Goal: Find specific fact: Find specific fact

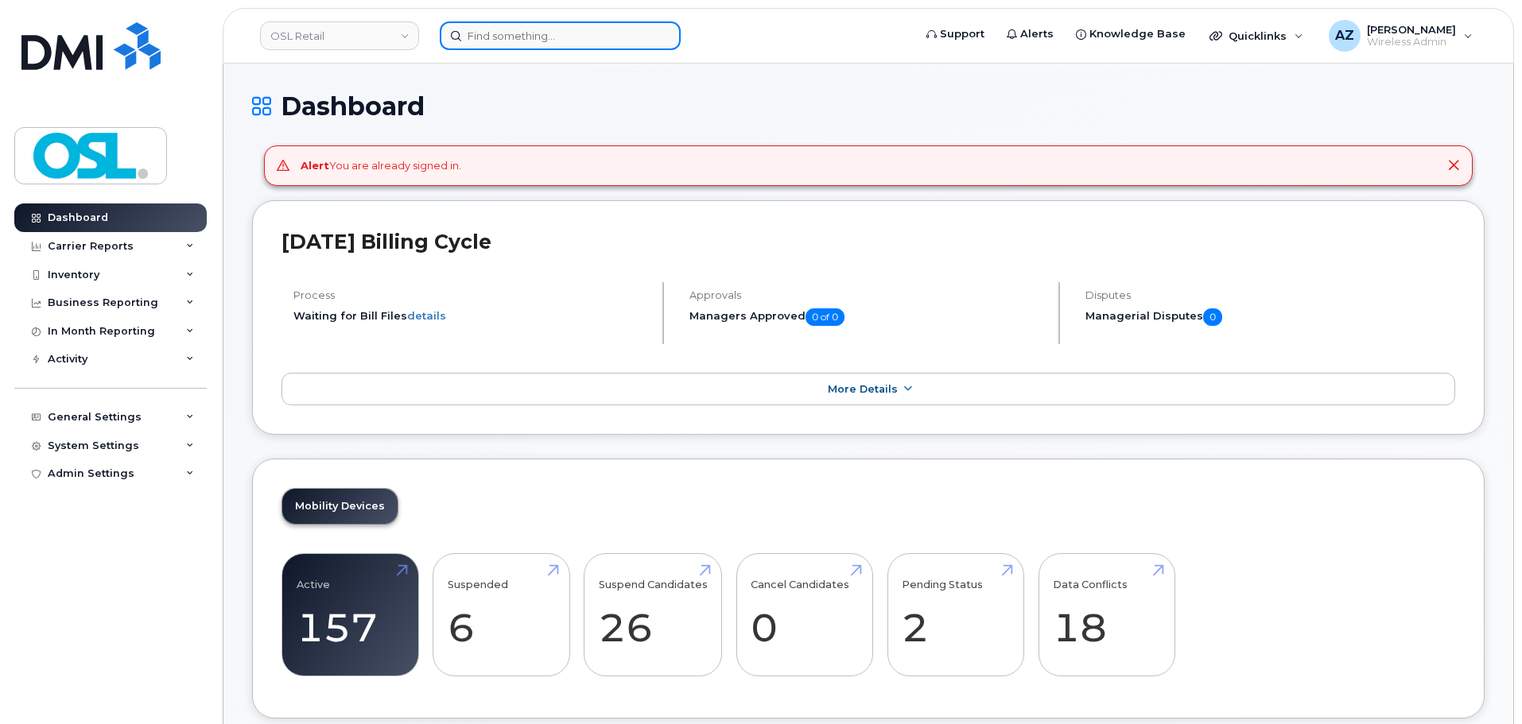
click at [527, 43] on input at bounding box center [560, 35] width 241 height 29
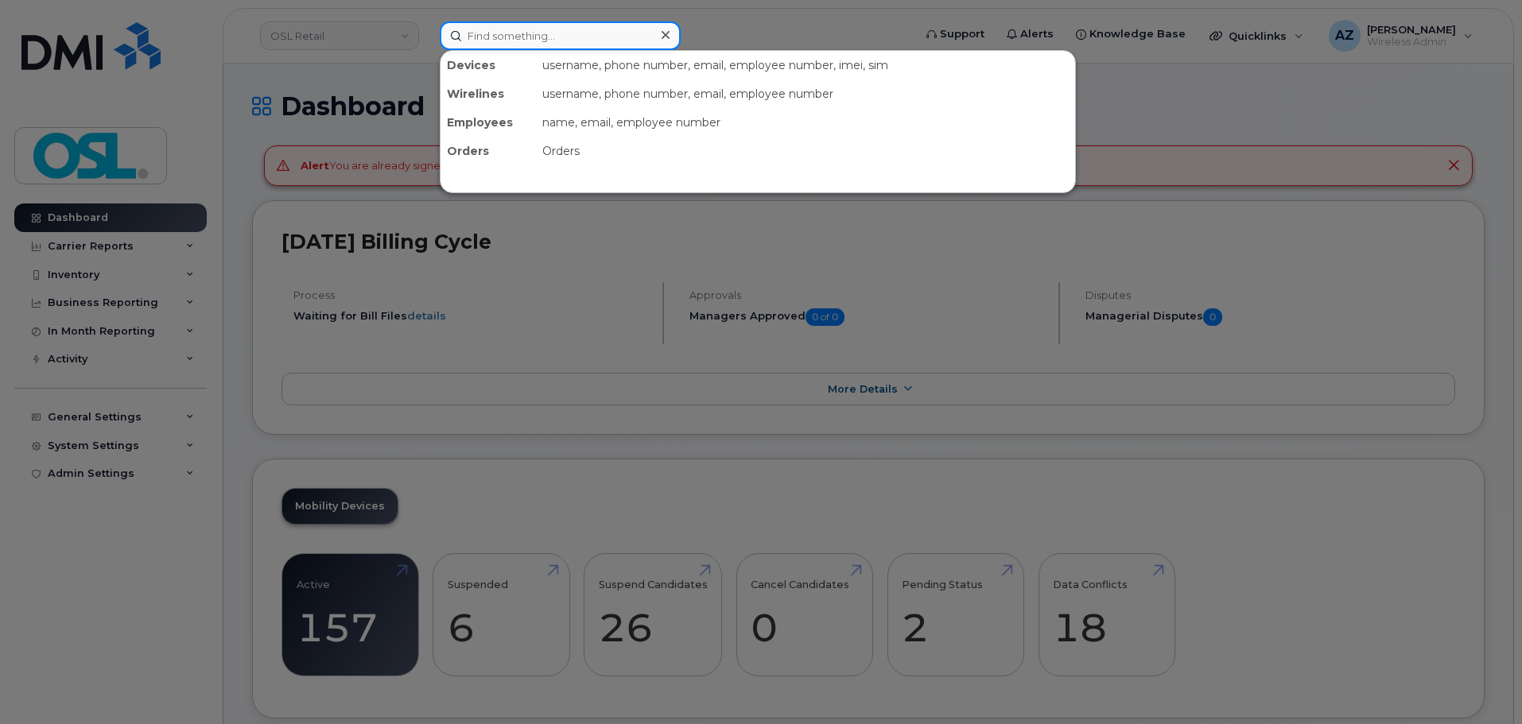
paste input "[PERSON_NAME]"
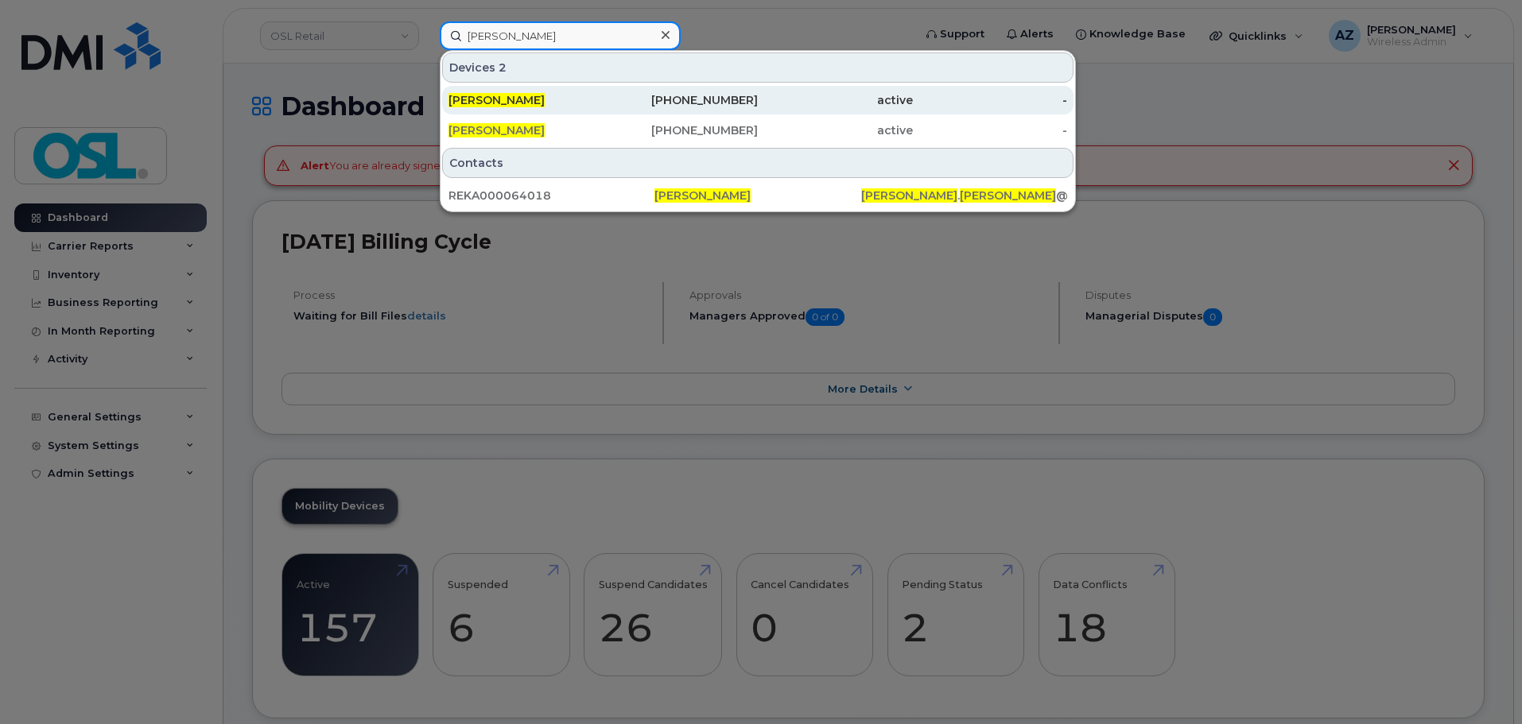
type input "[PERSON_NAME]"
click at [552, 99] on div "[PERSON_NAME]" at bounding box center [525, 100] width 155 height 16
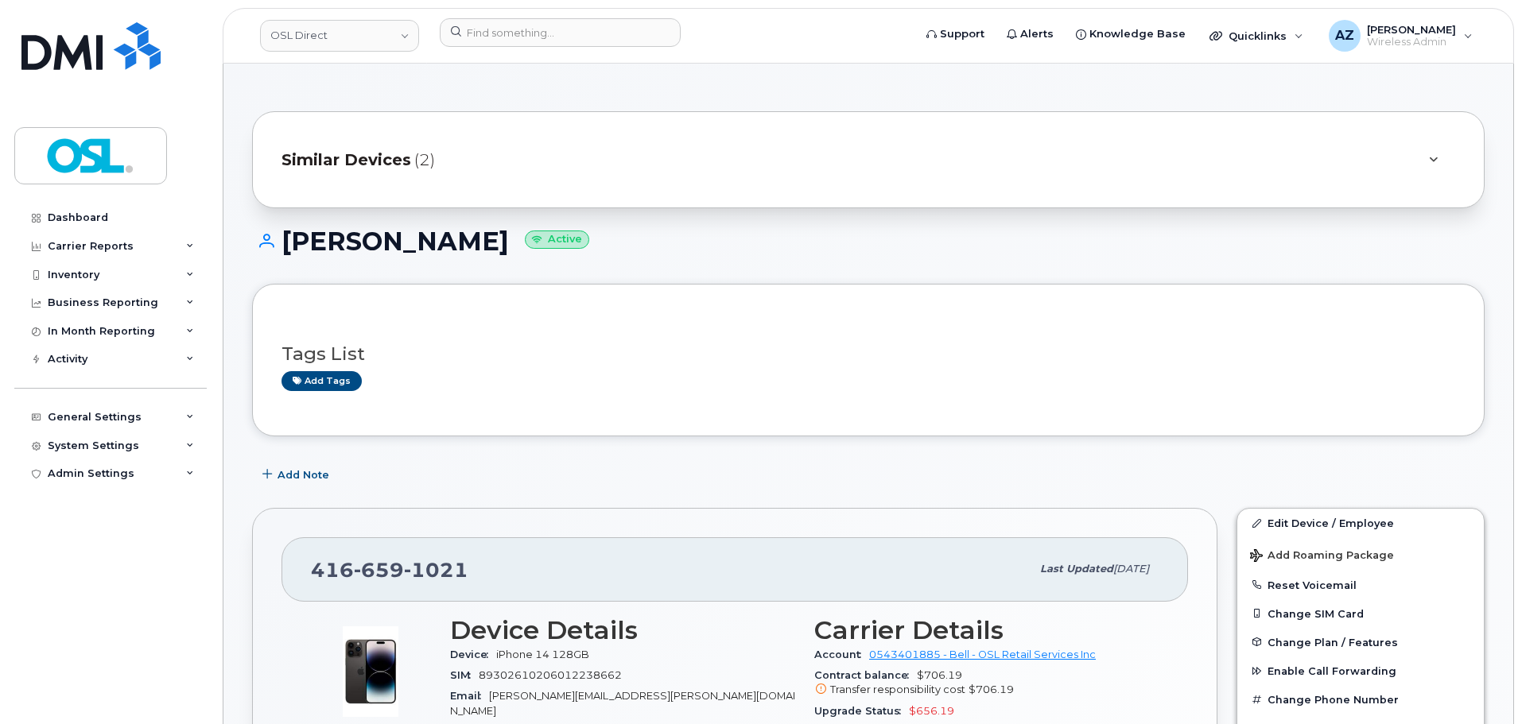
click at [502, 151] on div "Similar Devices (2)" at bounding box center [845, 160] width 1129 height 38
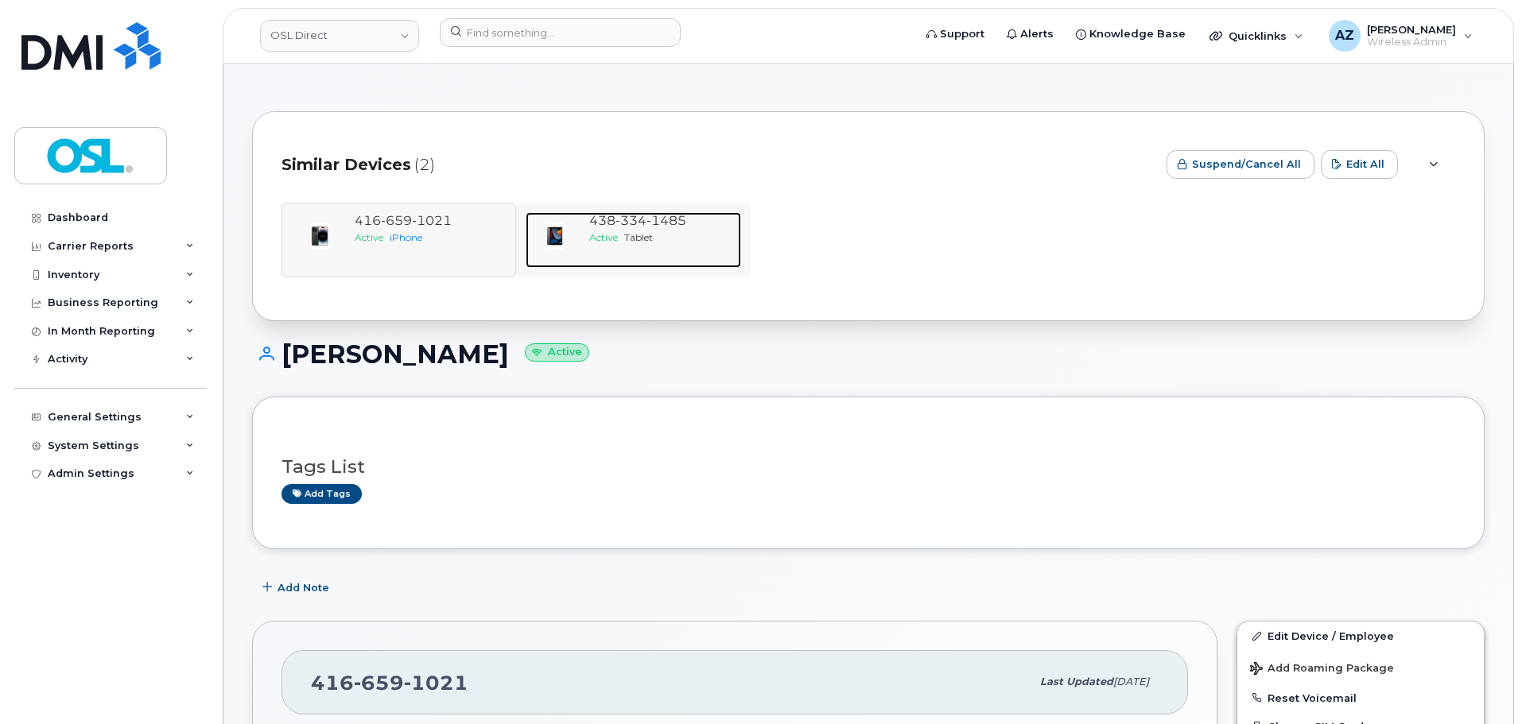
click at [653, 258] on div "438 334 1485 Active Tablet" at bounding box center [662, 240] width 158 height 56
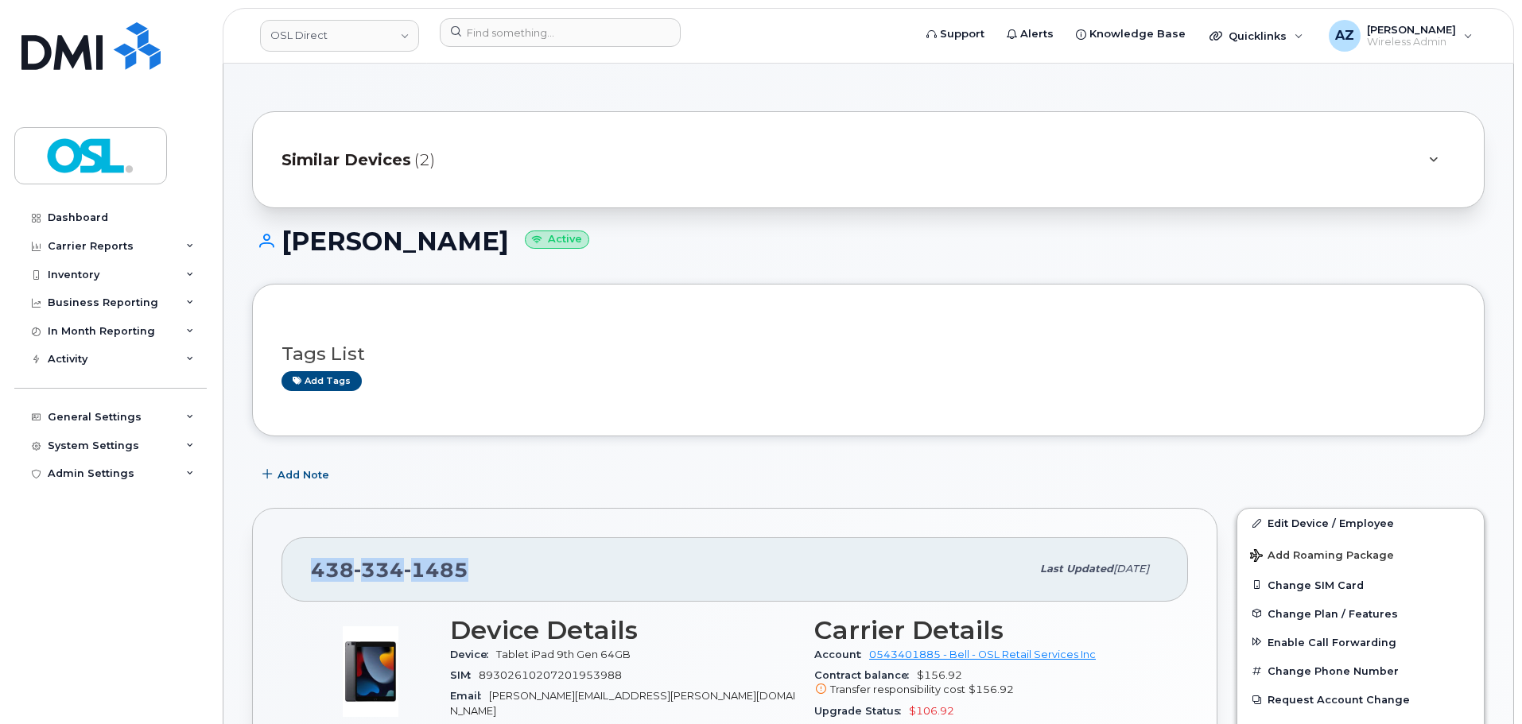
drag, startPoint x: 506, startPoint y: 575, endPoint x: 274, endPoint y: 569, distance: 232.2
copy span "438 334 1485"
